Goal: Book appointment/travel/reservation

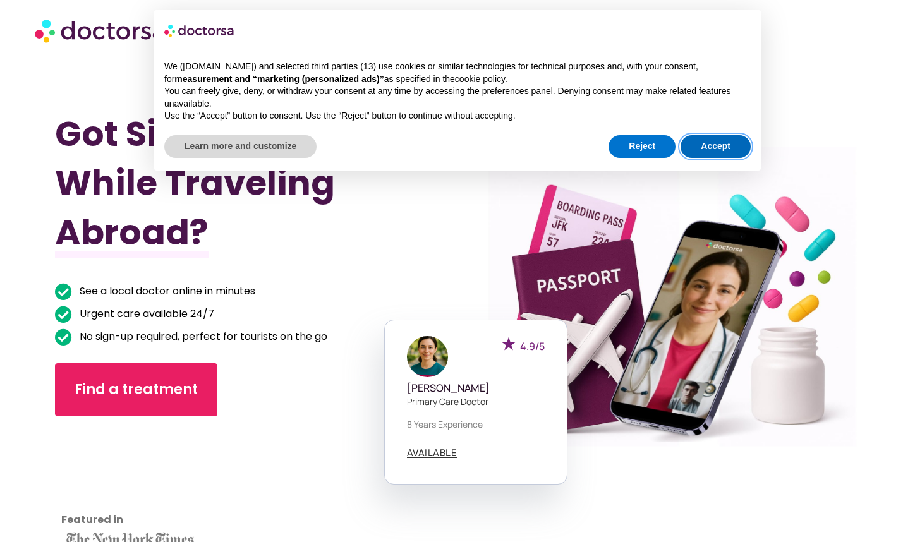
click at [720, 147] on button "Accept" at bounding box center [715, 146] width 70 height 23
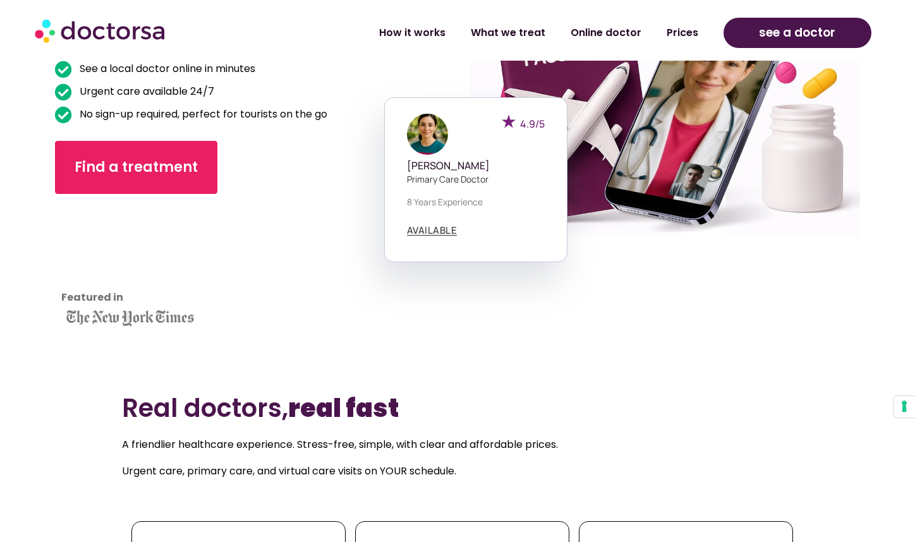
scroll to position [220, 0]
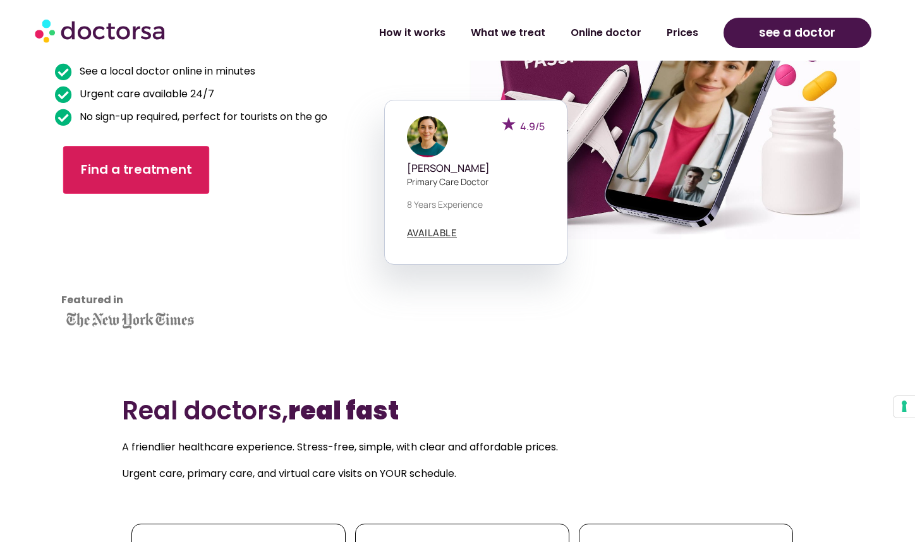
click at [164, 178] on span "Find a treatment" at bounding box center [136, 170] width 111 height 18
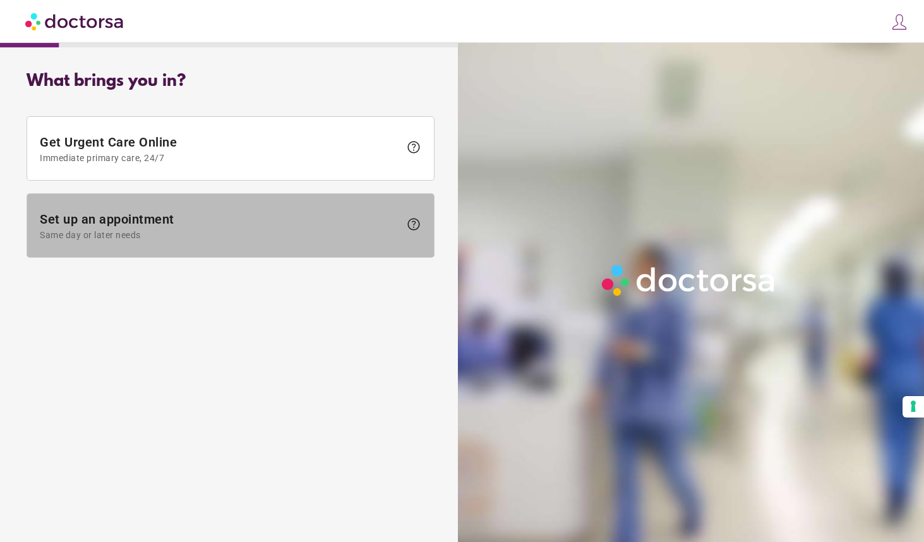
click at [183, 249] on span at bounding box center [230, 225] width 407 height 63
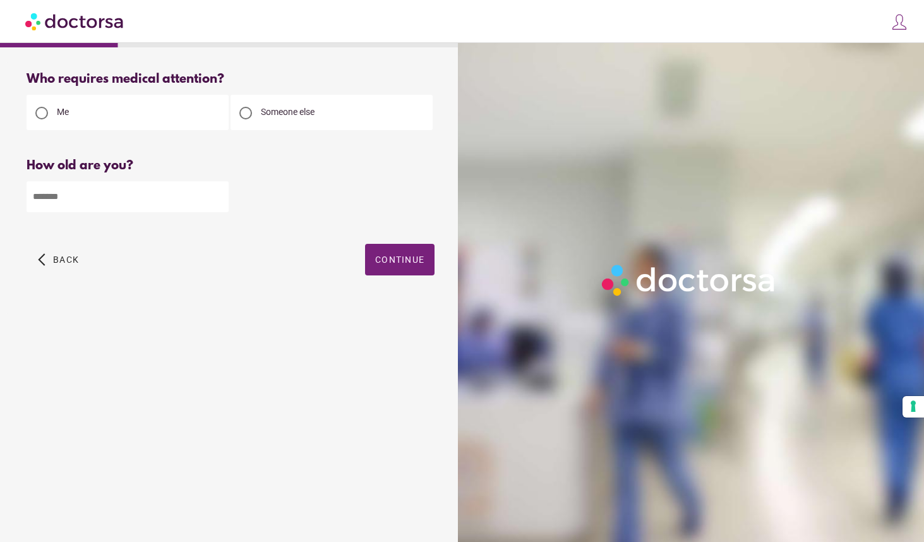
click at [901, 31] on span at bounding box center [897, 24] width 24 height 24
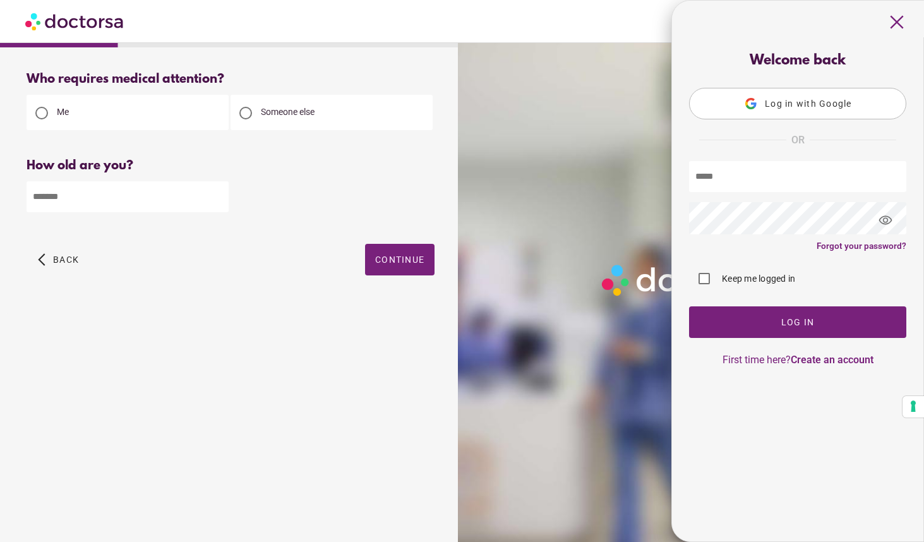
type input "**********"
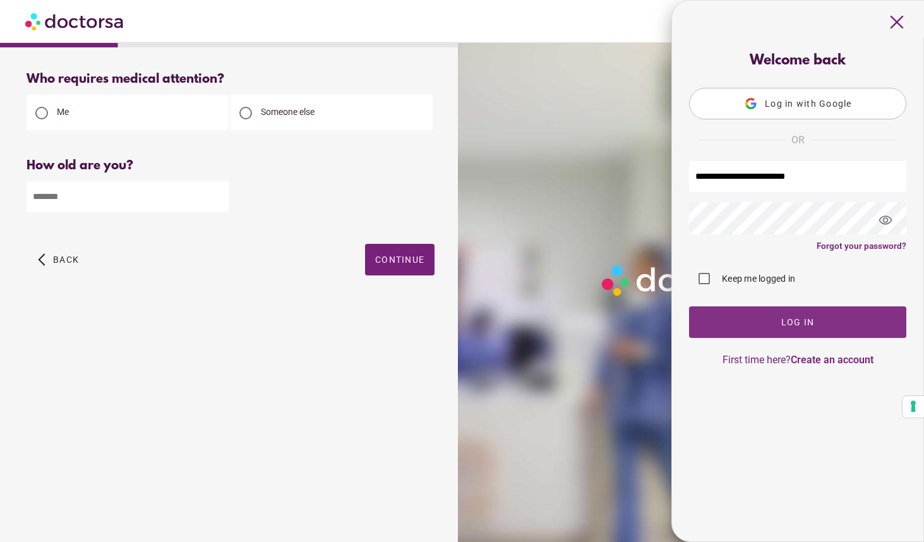
click at [752, 315] on span "button" at bounding box center [797, 322] width 217 height 32
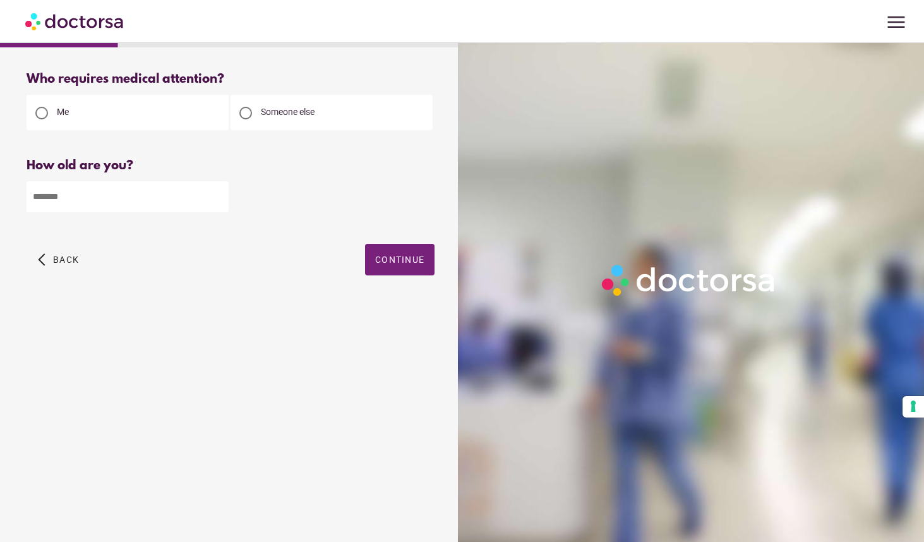
click at [133, 197] on input "number" at bounding box center [128, 196] width 202 height 31
type input "**"
click at [402, 280] on div "arrow_back_ios Back Continue" at bounding box center [231, 269] width 408 height 51
click at [398, 257] on span "Continue" at bounding box center [399, 260] width 49 height 10
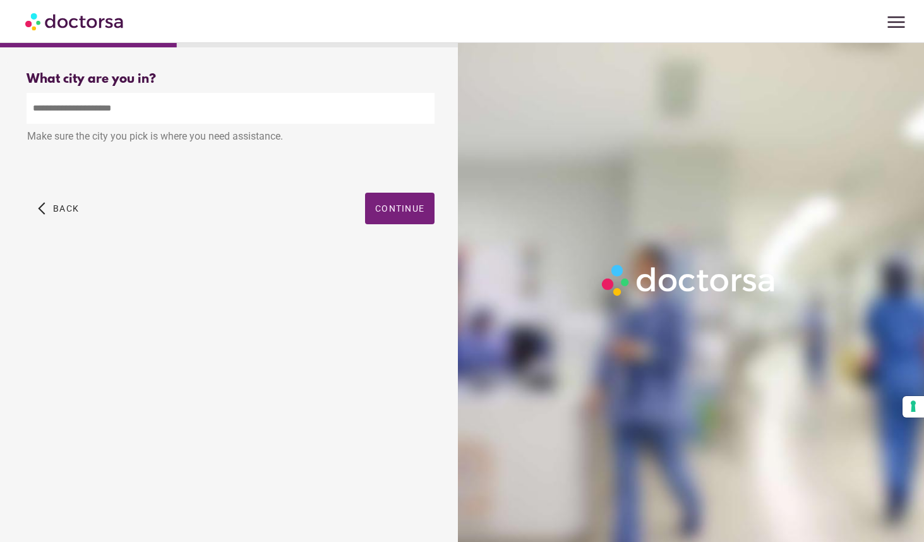
click at [315, 106] on input "text" at bounding box center [231, 108] width 408 height 31
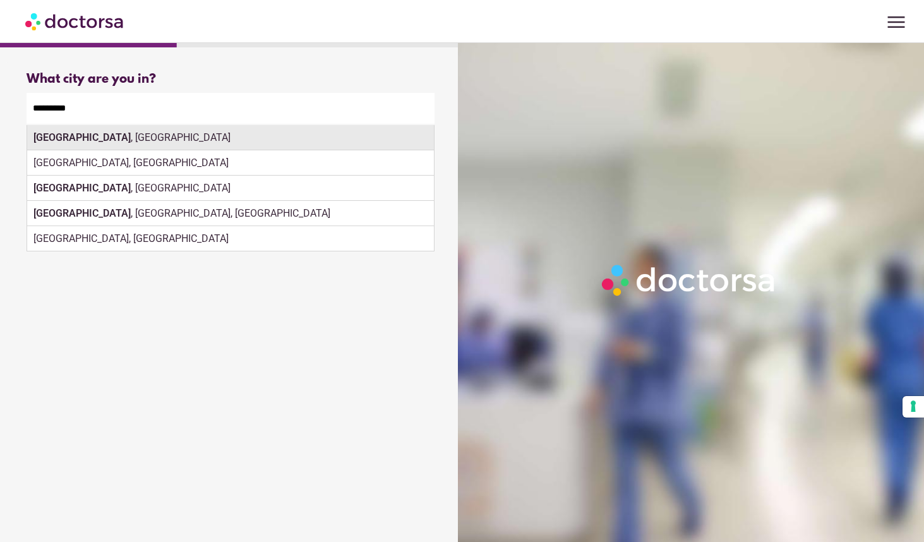
click at [275, 145] on div "Groningen , Netherlands" at bounding box center [230, 137] width 407 height 25
type input "**********"
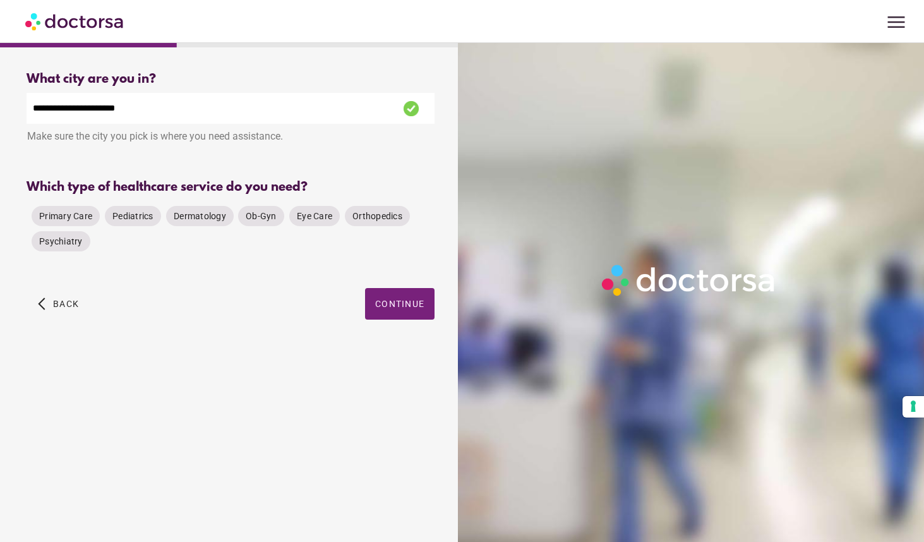
click at [388, 195] on div "Which type of healthcare service do you need?" at bounding box center [231, 187] width 408 height 15
click at [90, 221] on span "Primary Care" at bounding box center [65, 216] width 53 height 10
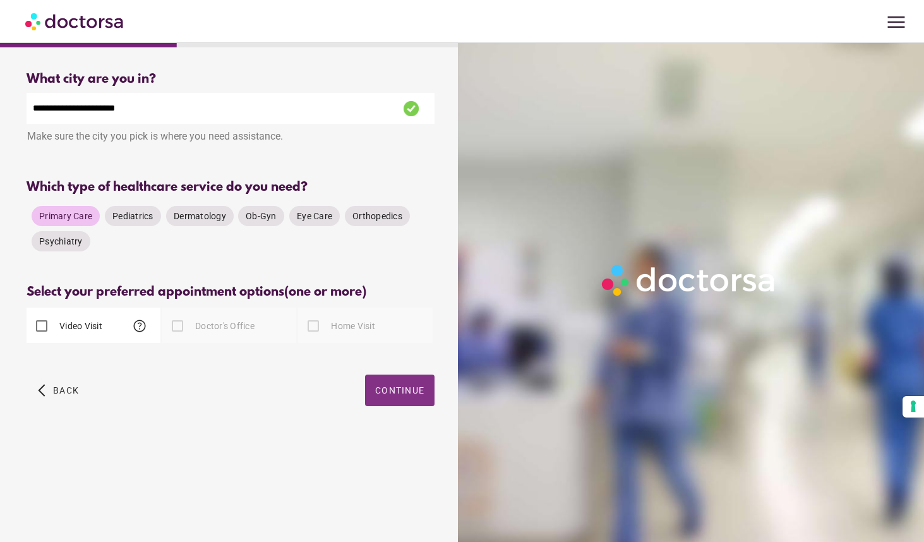
click at [404, 400] on span "button" at bounding box center [399, 391] width 69 height 32
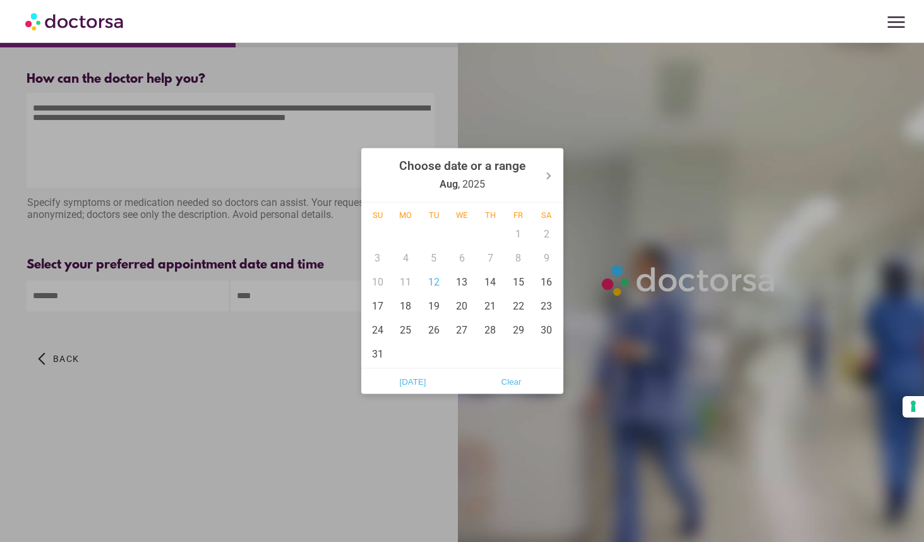
click at [183, 298] on body "**********" at bounding box center [462, 271] width 924 height 542
click at [217, 107] on div at bounding box center [462, 271] width 924 height 542
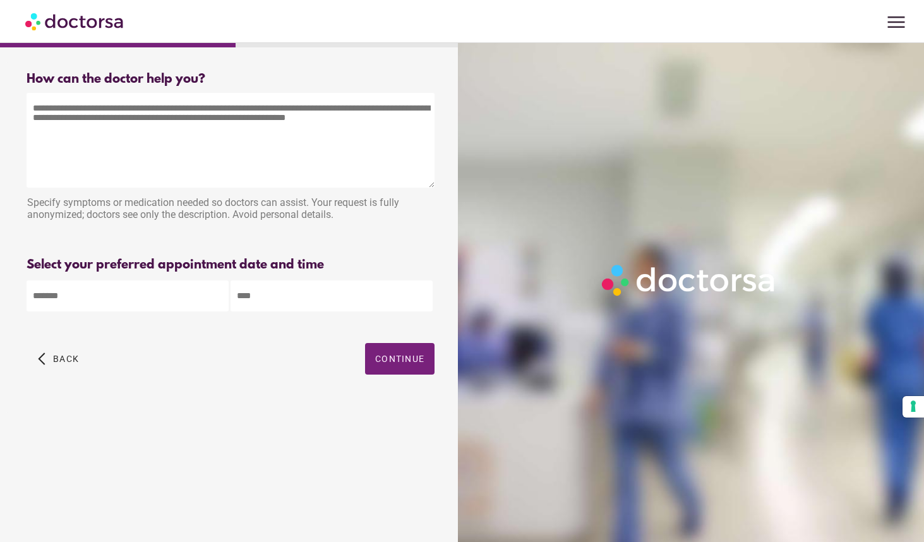
click at [900, 18] on span "menu" at bounding box center [897, 22] width 24 height 24
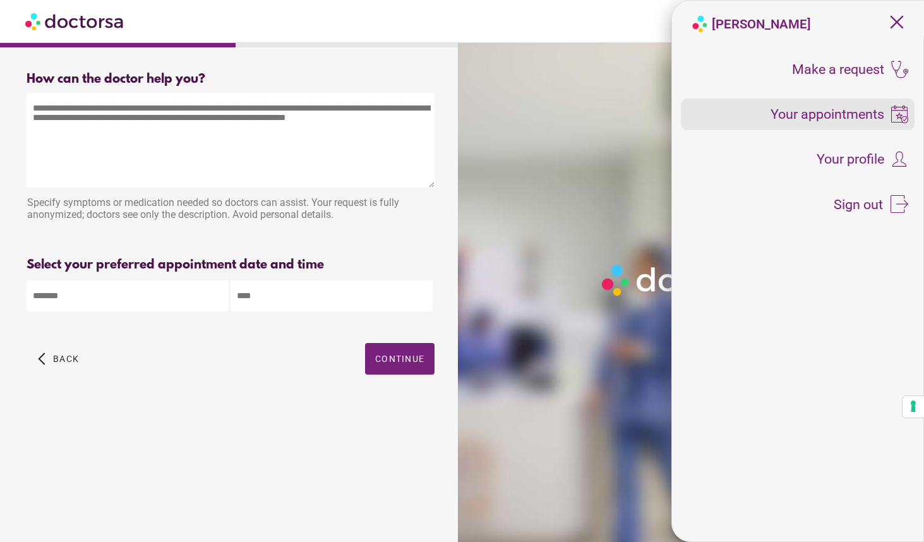
click at [854, 121] on span "Your appointments" at bounding box center [828, 114] width 114 height 14
